Goal: Task Accomplishment & Management: Complete application form

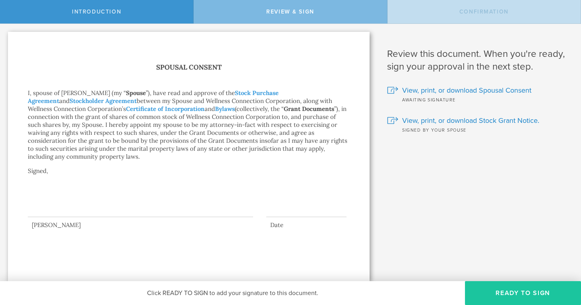
click at [496, 296] on button "Ready to Sign" at bounding box center [523, 293] width 116 height 24
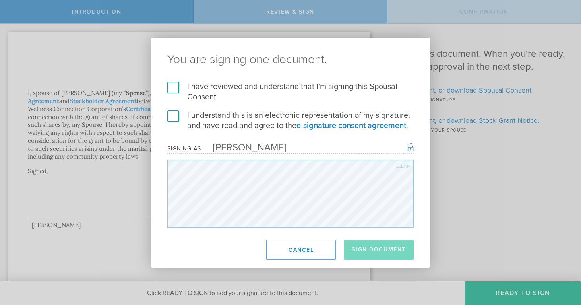
click at [169, 88] on label "I have reviewed and understand that I'm signing this Spousal Consent" at bounding box center [290, 92] width 247 height 21
click at [0, 0] on input "I have reviewed and understand that I'm signing this Spousal Consent" at bounding box center [0, 0] width 0 height 0
click at [176, 119] on label "I understand this is an electronic representation of my signature, and have rea…" at bounding box center [290, 120] width 247 height 21
click at [0, 0] on input "I understand this is an electronic representation of my signature, and have rea…" at bounding box center [0, 0] width 0 height 0
drag, startPoint x: 380, startPoint y: 249, endPoint x: 369, endPoint y: 243, distance: 12.6
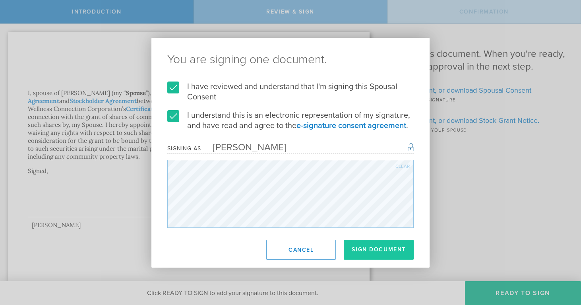
click at [381, 248] on button "Sign Document" at bounding box center [379, 250] width 70 height 20
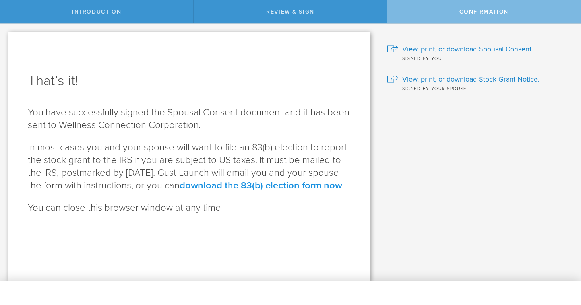
drag, startPoint x: 273, startPoint y: 186, endPoint x: 276, endPoint y: 183, distance: 4.8
click at [276, 183] on link "download the 83(b) election form now" at bounding box center [261, 186] width 163 height 12
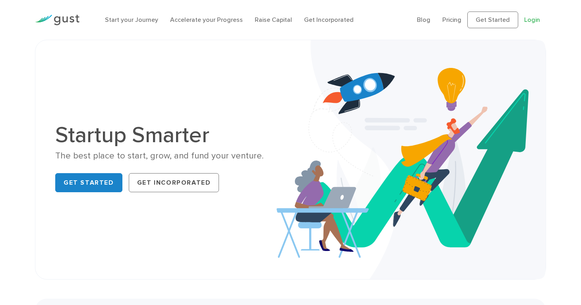
click at [536, 20] on link "Login" at bounding box center [533, 20] width 16 height 8
